Goal: Check status

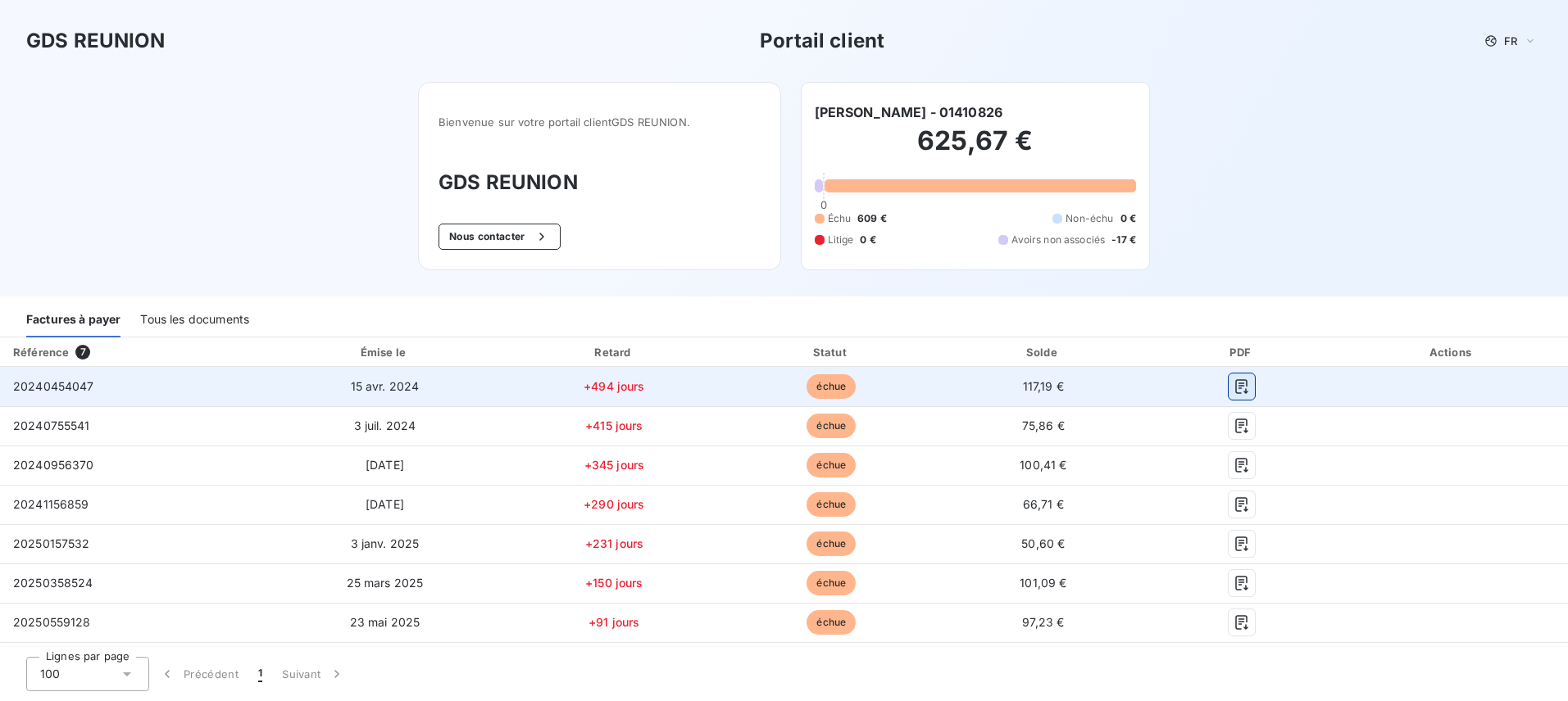
click at [1237, 387] on icon "button" at bounding box center [1241, 386] width 16 height 16
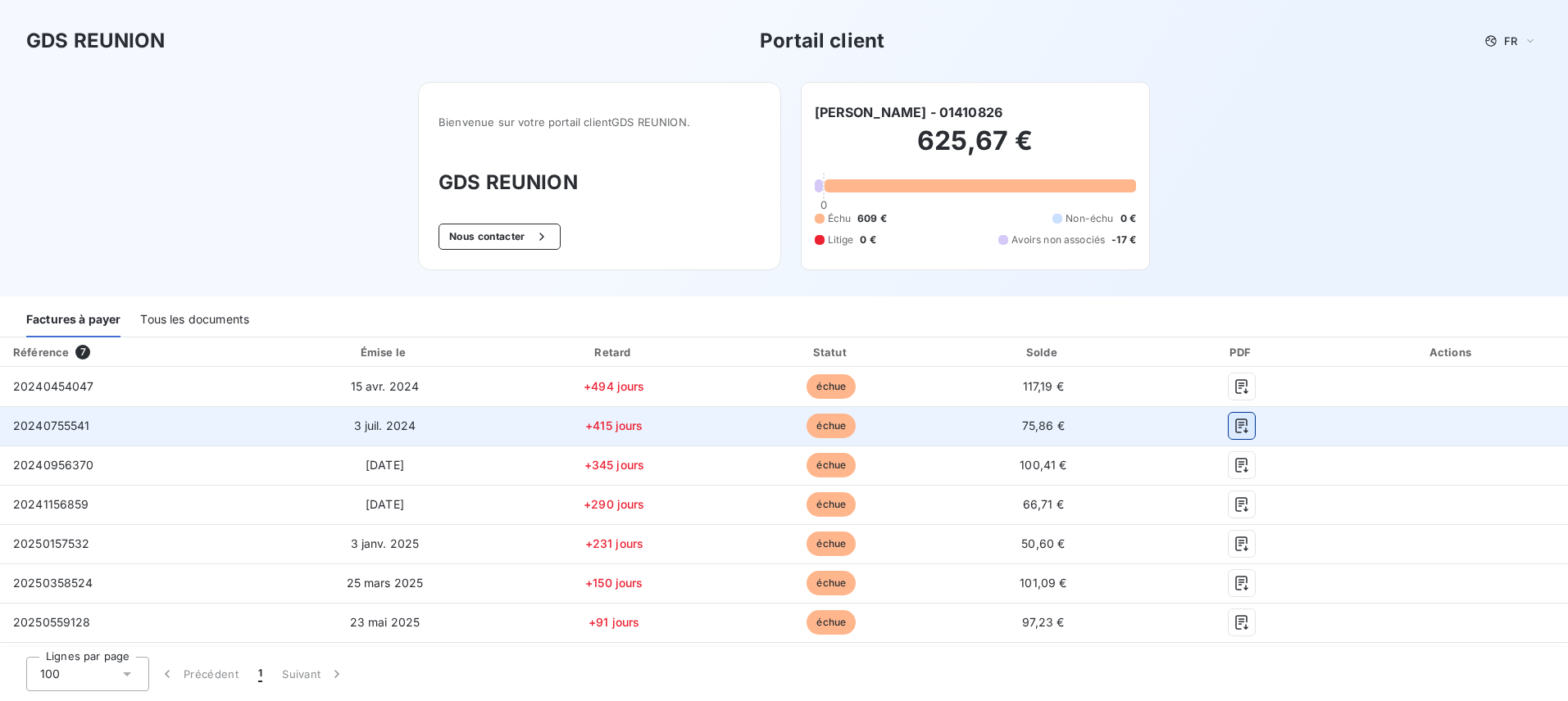
click at [1234, 426] on icon "button" at bounding box center [1241, 426] width 16 height 16
drag, startPoint x: 1229, startPoint y: 467, endPoint x: 1253, endPoint y: 432, distance: 42.4
click at [1234, 466] on icon "button" at bounding box center [1241, 464] width 16 height 16
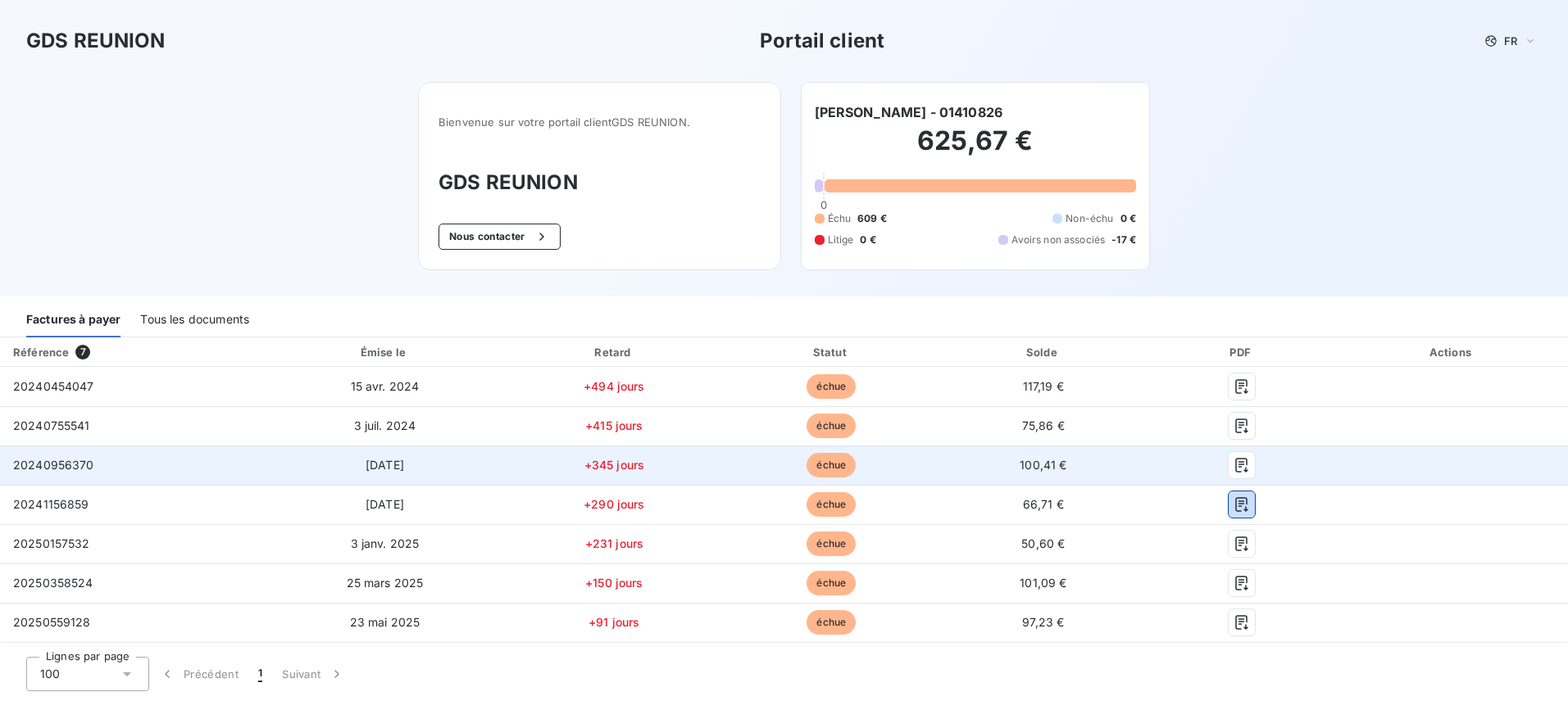
drag, startPoint x: 1235, startPoint y: 505, endPoint x: 1224, endPoint y: 482, distance: 25.5
click at [1235, 505] on icon "button" at bounding box center [1241, 504] width 16 height 16
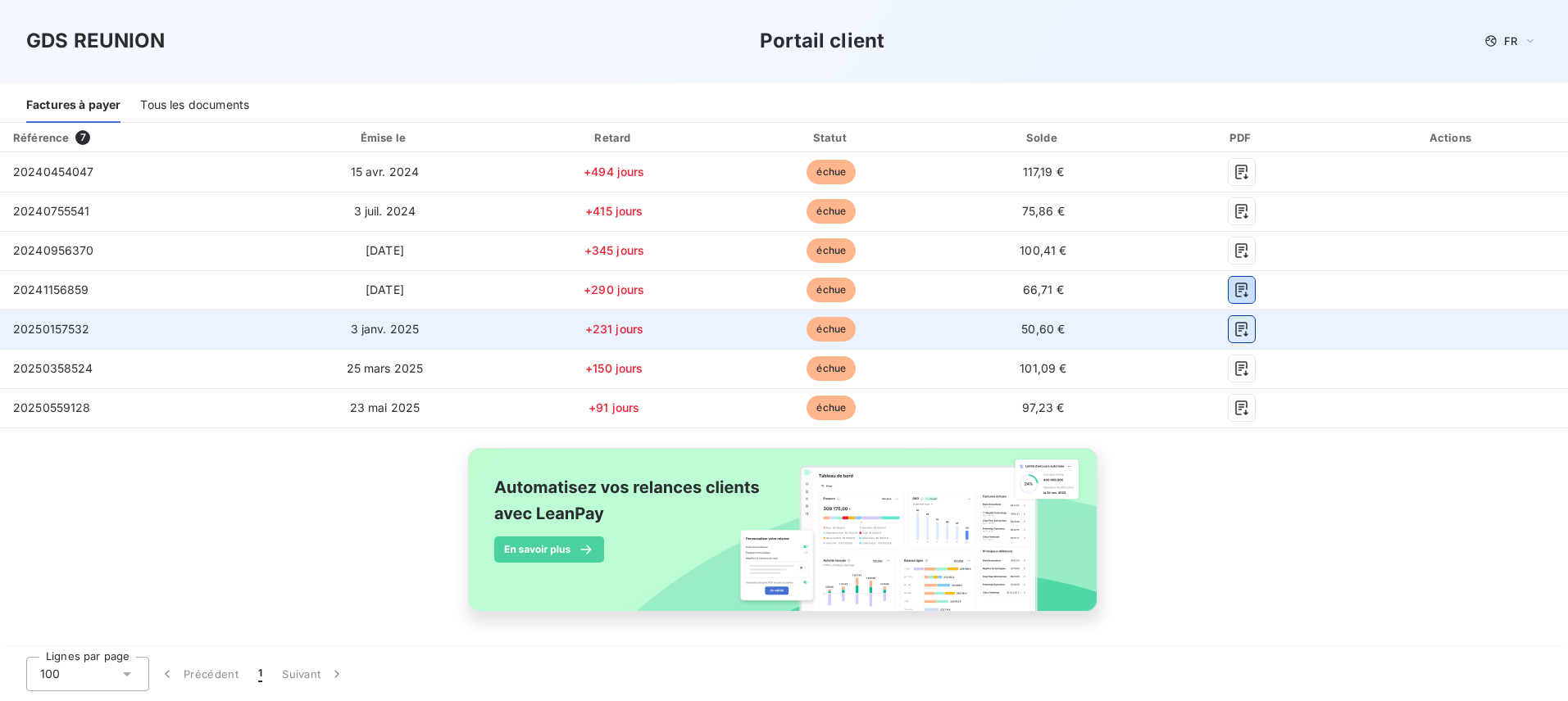
scroll to position [215, 0]
click at [1235, 327] on icon "button" at bounding box center [1241, 328] width 12 height 15
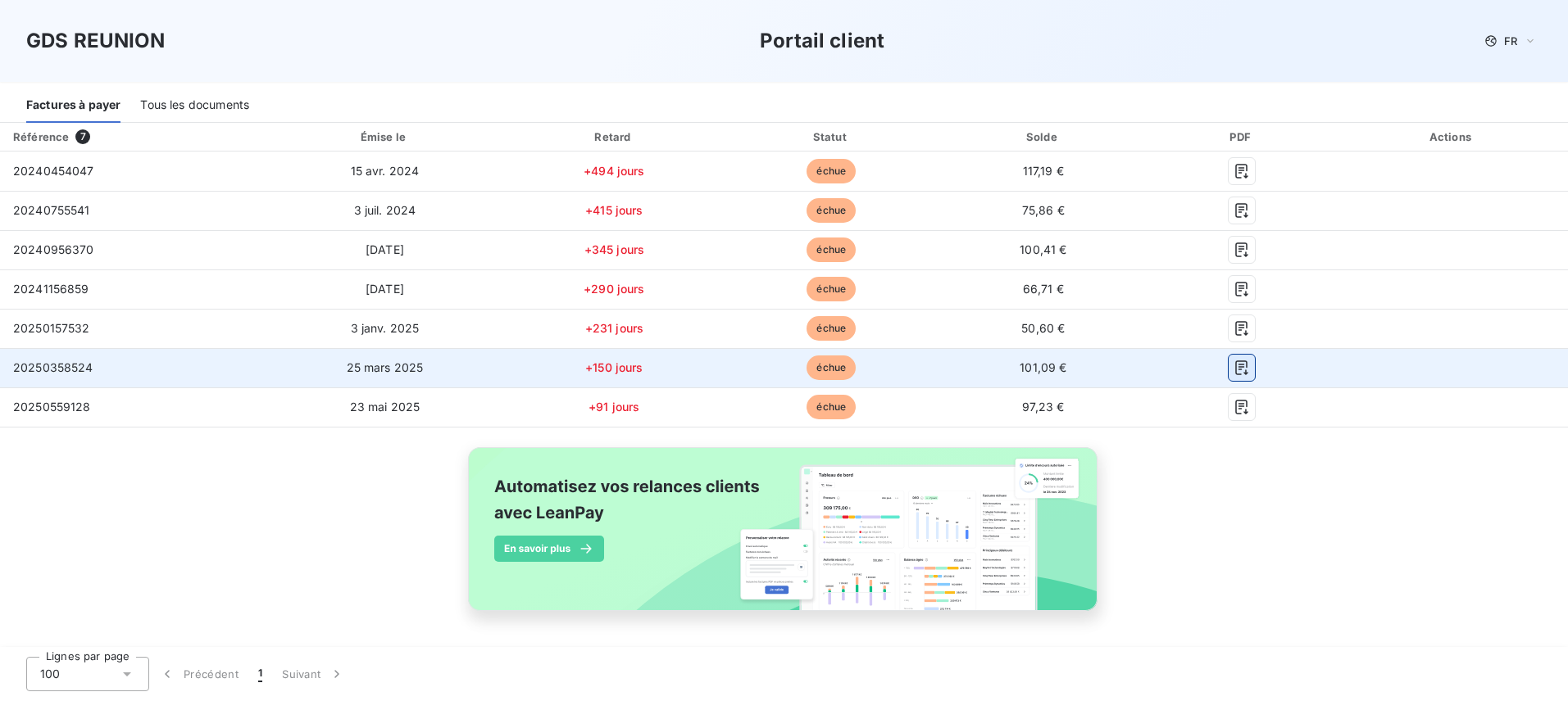
click at [1234, 370] on icon "button" at bounding box center [1241, 368] width 16 height 16
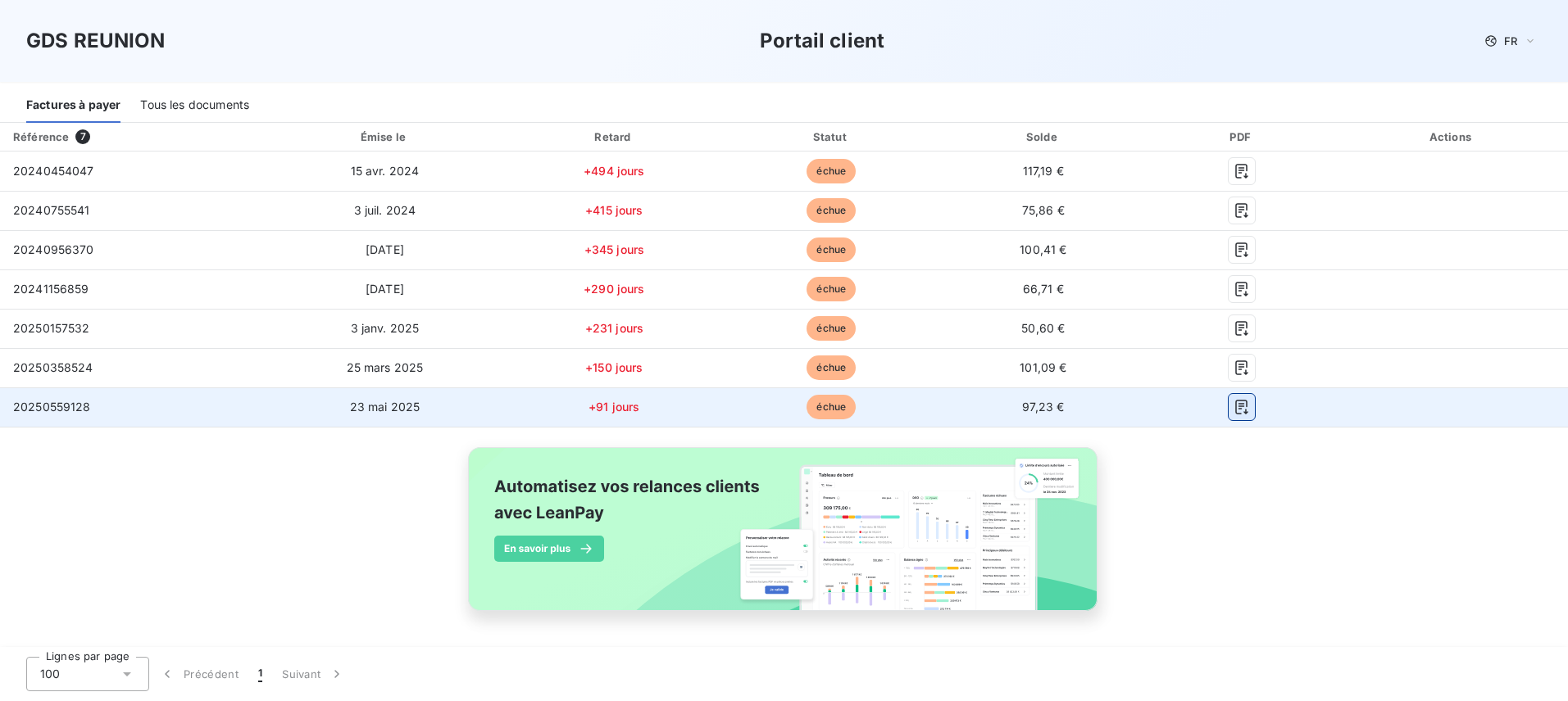
click at [1235, 406] on icon "button" at bounding box center [1241, 407] width 12 height 15
